Goal: Task Accomplishment & Management: Use online tool/utility

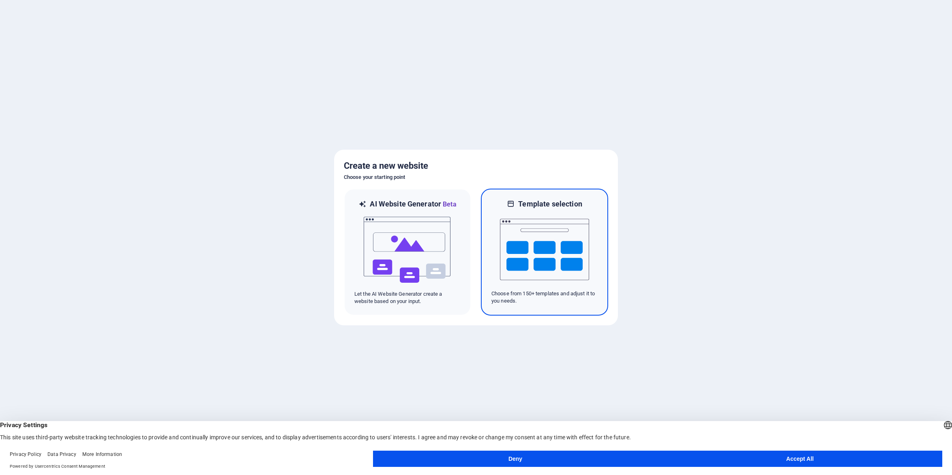
click at [539, 251] on img at bounding box center [544, 249] width 89 height 81
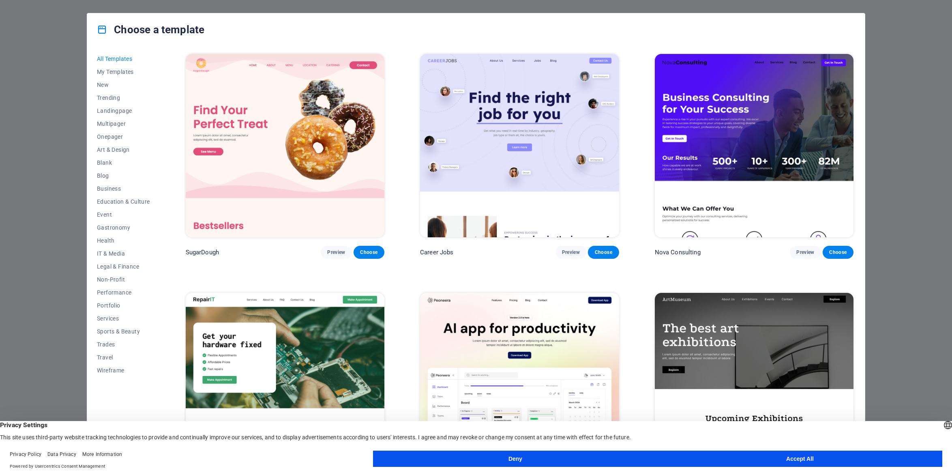
click at [727, 456] on button "Accept All" at bounding box center [799, 458] width 285 height 16
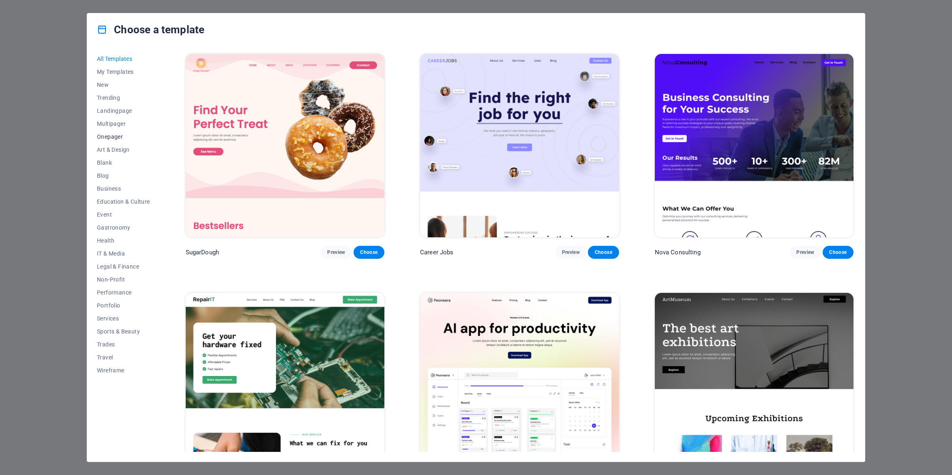
click at [115, 137] on span "Onepager" at bounding box center [123, 136] width 53 height 6
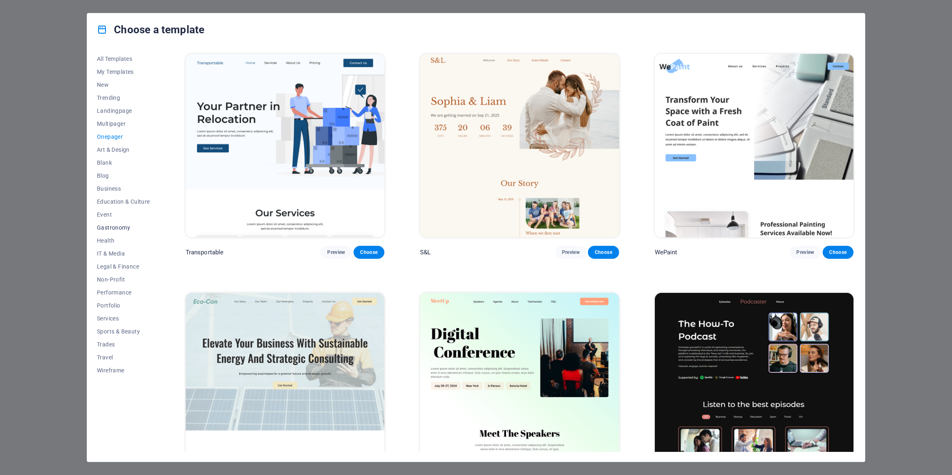
click at [122, 229] on span "Gastronomy" at bounding box center [123, 227] width 53 height 6
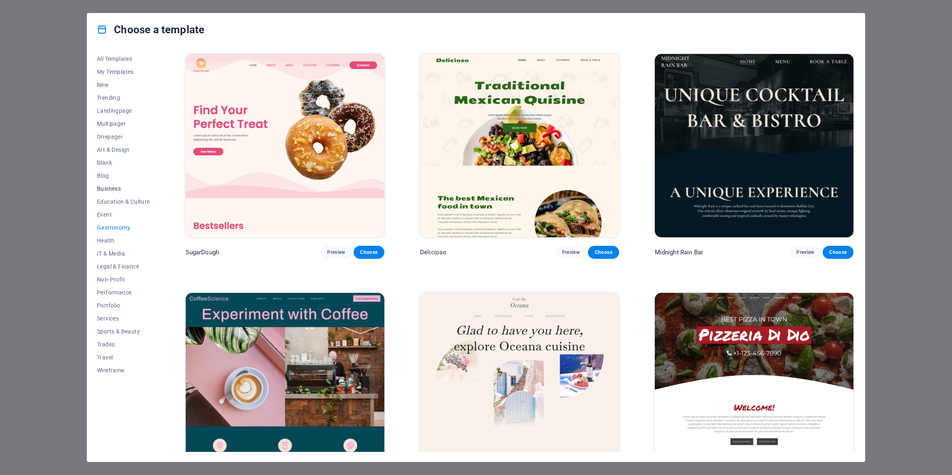
click at [106, 190] on span "Business" at bounding box center [123, 188] width 53 height 6
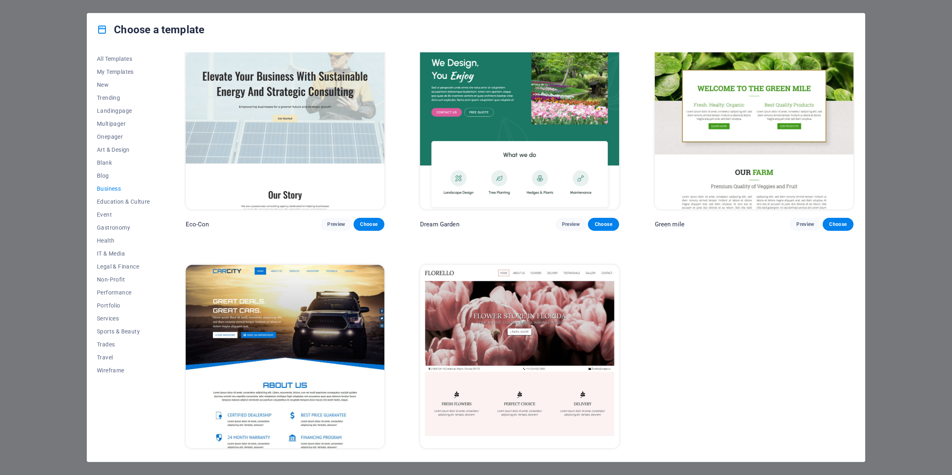
scroll to position [44, 0]
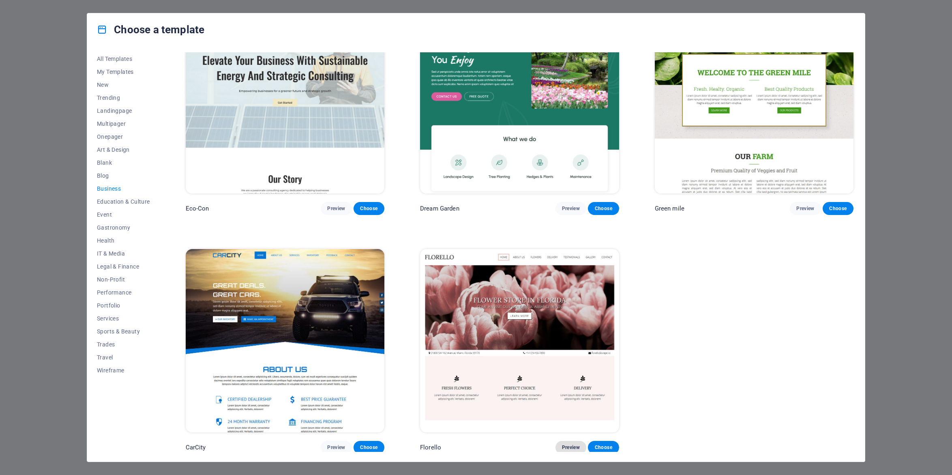
click at [566, 444] on span "Preview" at bounding box center [571, 447] width 18 height 6
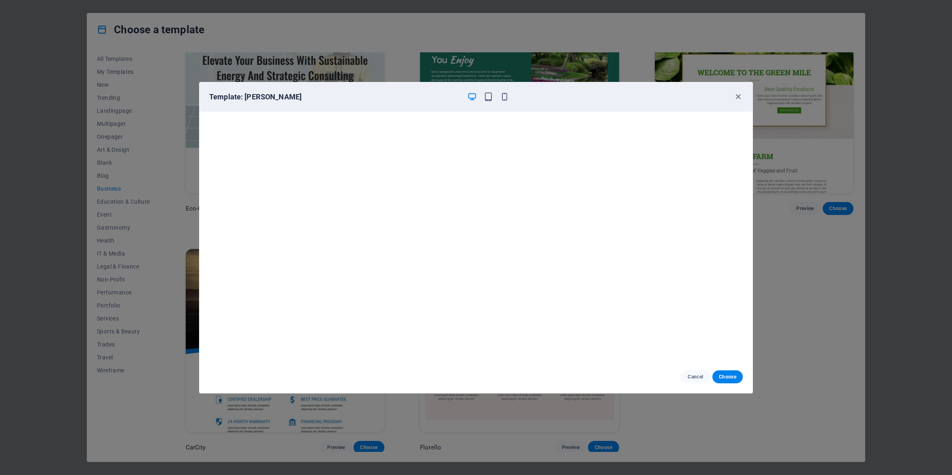
click at [207, 38] on div "Template: [PERSON_NAME] Choose" at bounding box center [476, 237] width 952 height 475
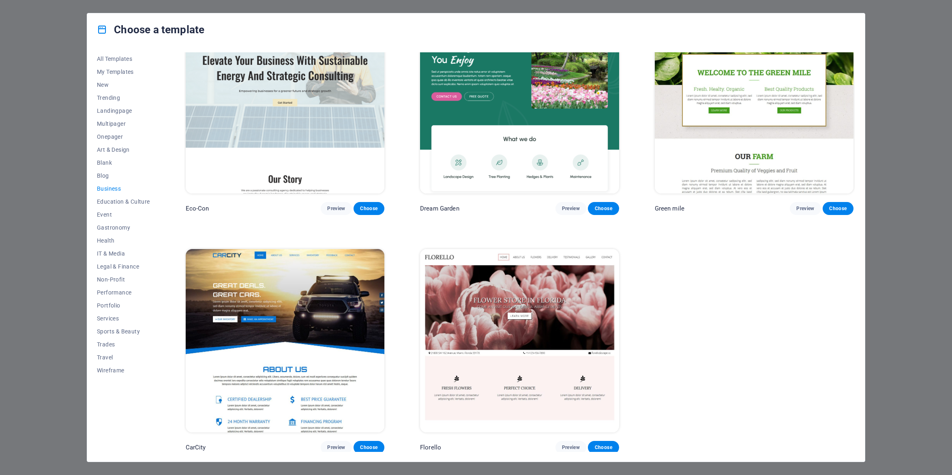
click at [113, 188] on span "Business" at bounding box center [123, 188] width 53 height 6
click at [604, 445] on span "Choose" at bounding box center [603, 447] width 18 height 6
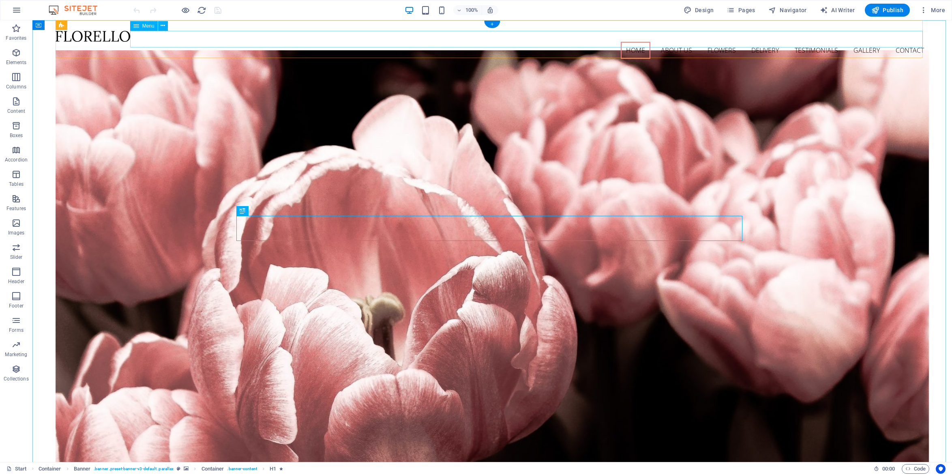
click at [712, 44] on nav "Home About us Flowers Delivery Testimonials Gallery Contact" at bounding box center [492, 50] width 873 height 17
click at [714, 42] on nav "Home About us Flowers Delivery Testimonials Gallery Contact" at bounding box center [492, 50] width 873 height 17
click at [15, 53] on icon "button" at bounding box center [16, 53] width 10 height 10
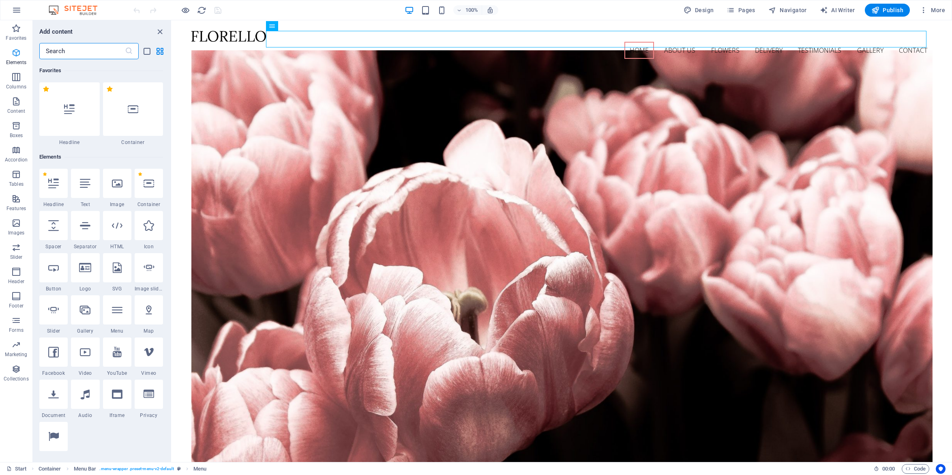
scroll to position [86, 0]
